Goal: Task Accomplishment & Management: Manage account settings

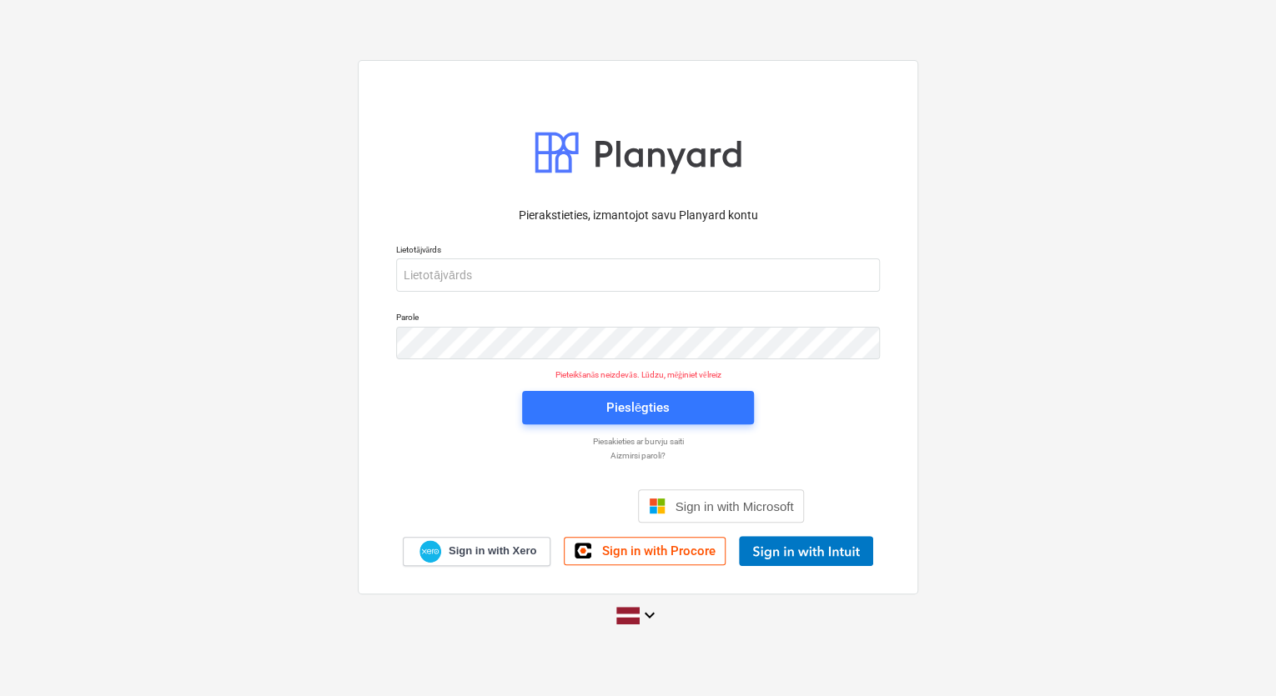
click at [642, 455] on p "Aizmirsi paroli?" at bounding box center [638, 455] width 500 height 11
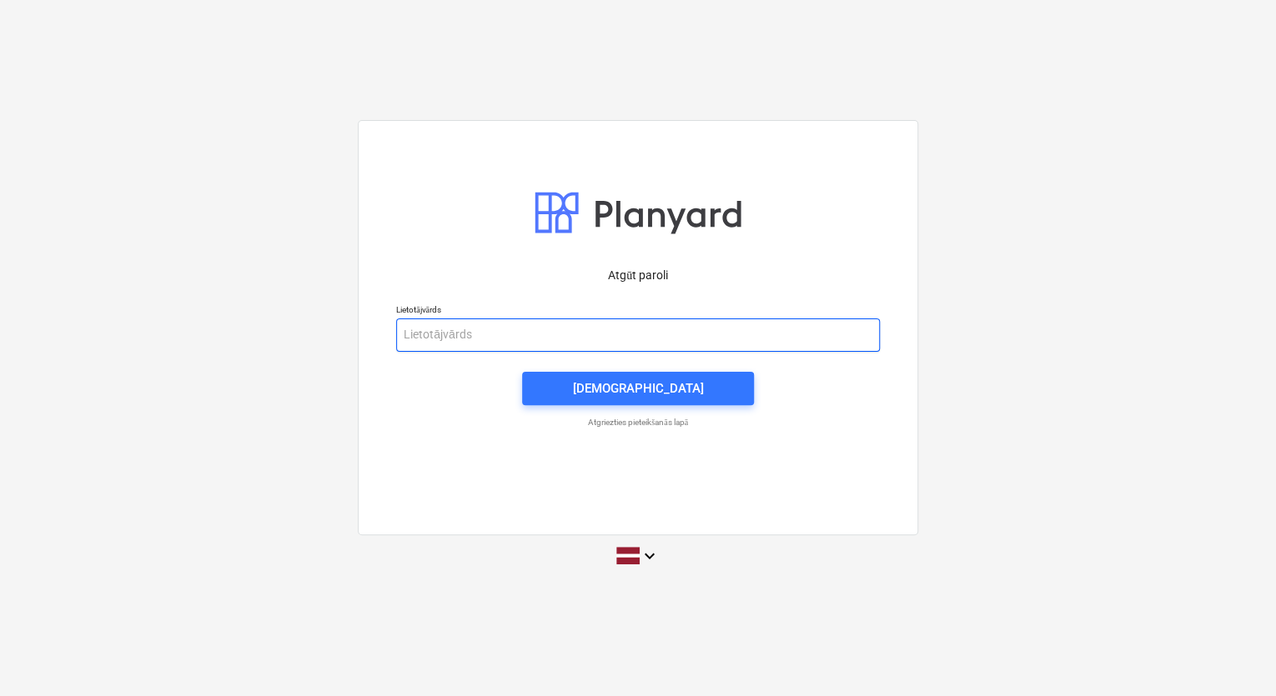
click at [414, 330] on input "email" at bounding box center [638, 334] width 484 height 33
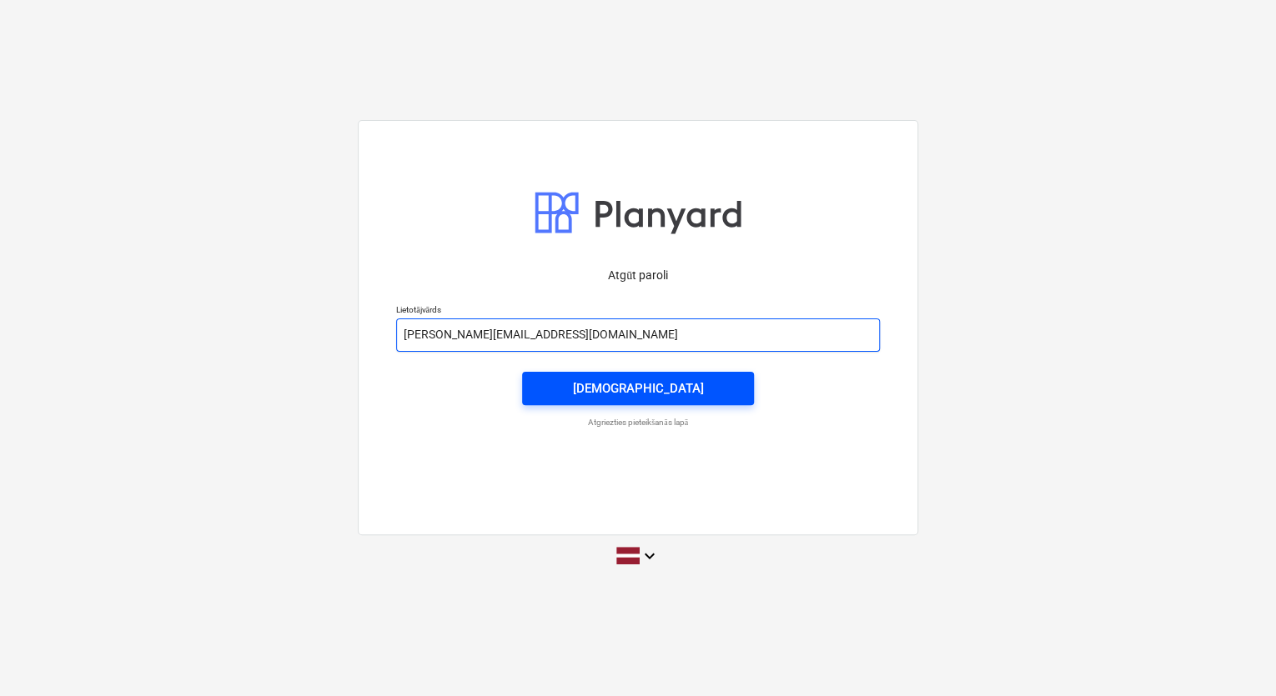
type input "eriks.andzans@bonava.com"
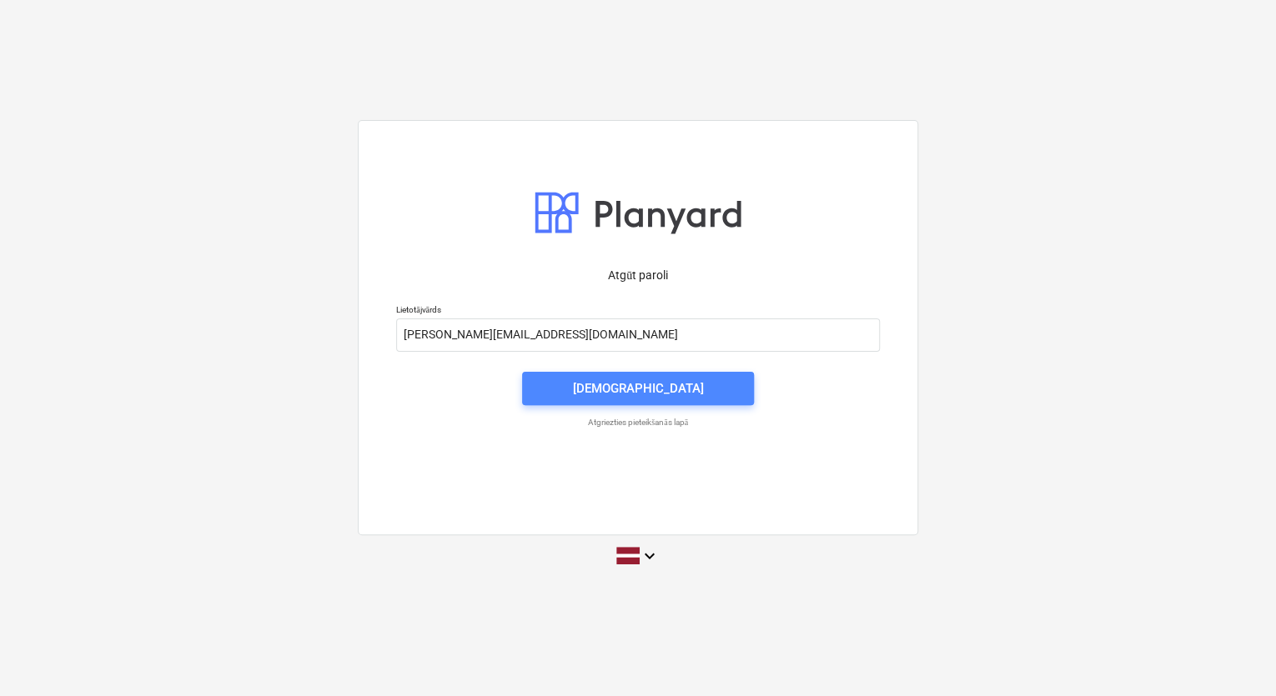
click at [674, 396] on span "Nosūtīt" at bounding box center [638, 389] width 192 height 22
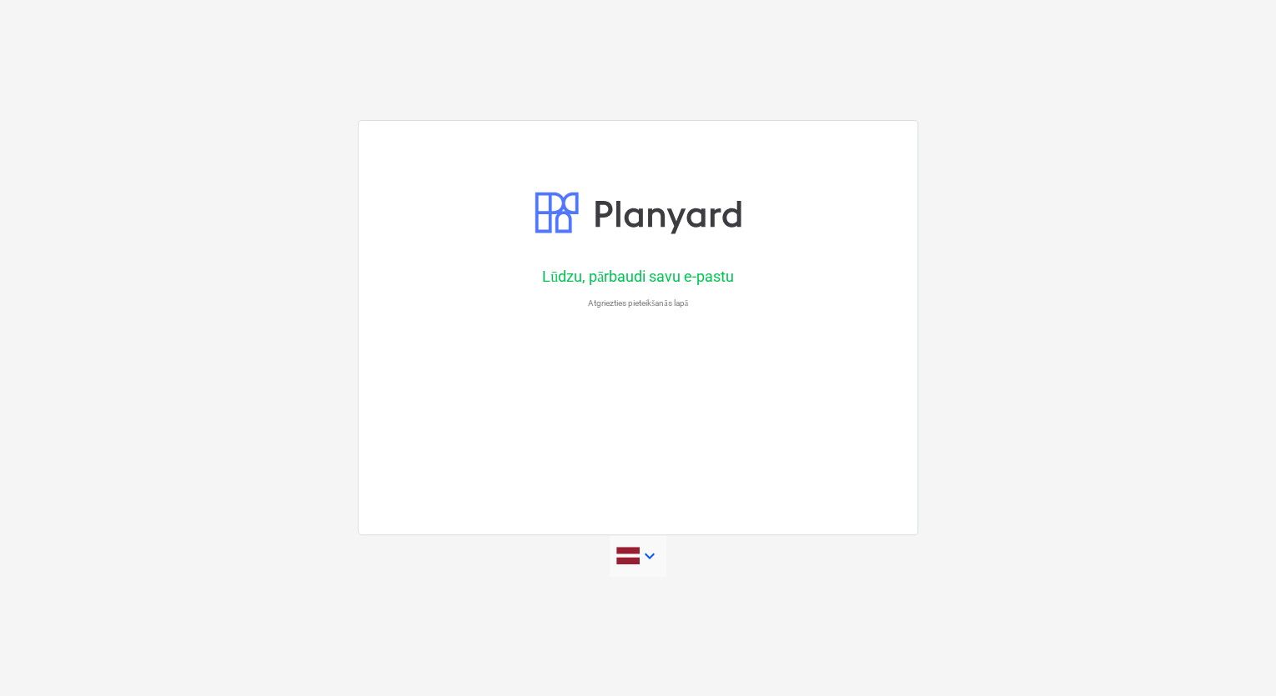
click at [651, 554] on icon "keyboard_arrow_down" at bounding box center [649, 556] width 20 height 20
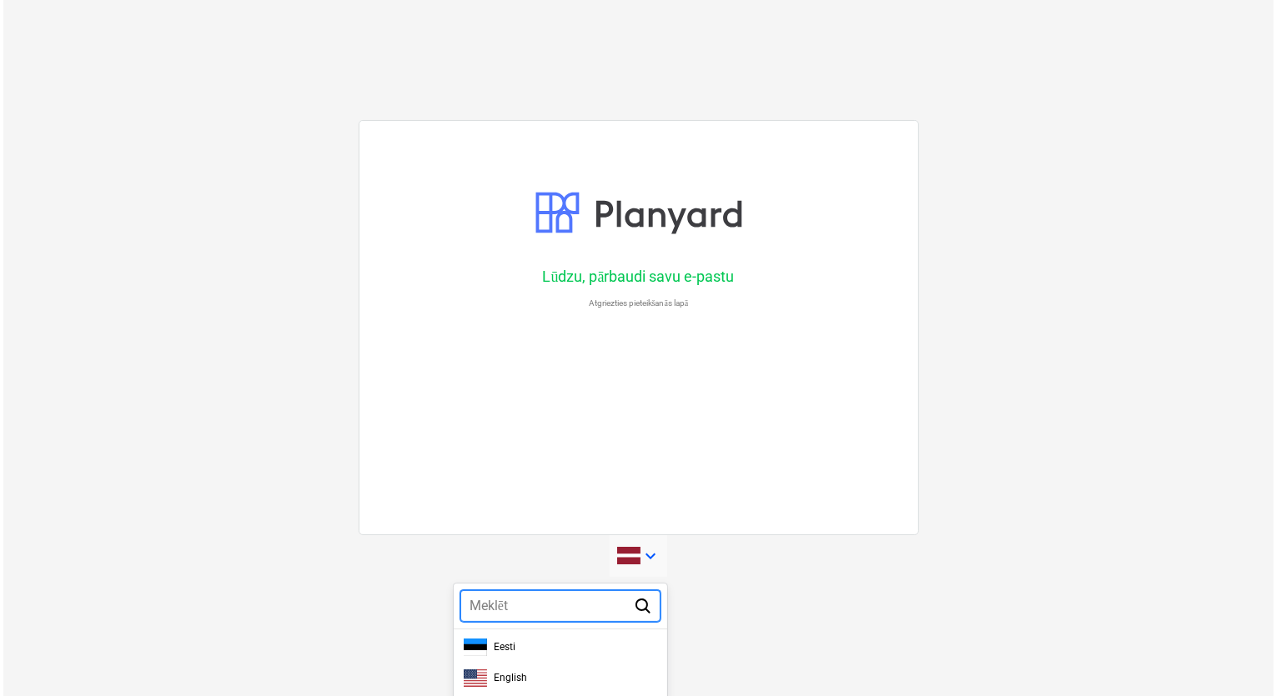
scroll to position [479, 0]
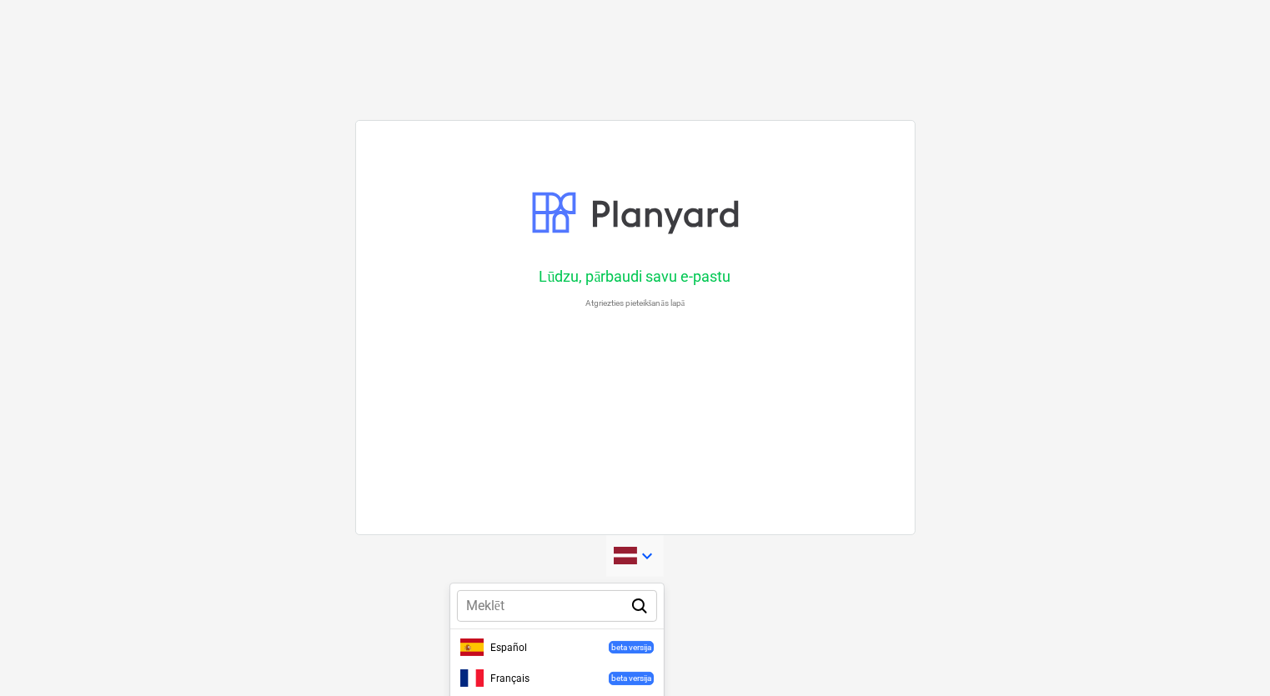
click at [647, 557] on div at bounding box center [635, 348] width 1270 height 696
